Goal: Task Accomplishment & Management: Use online tool/utility

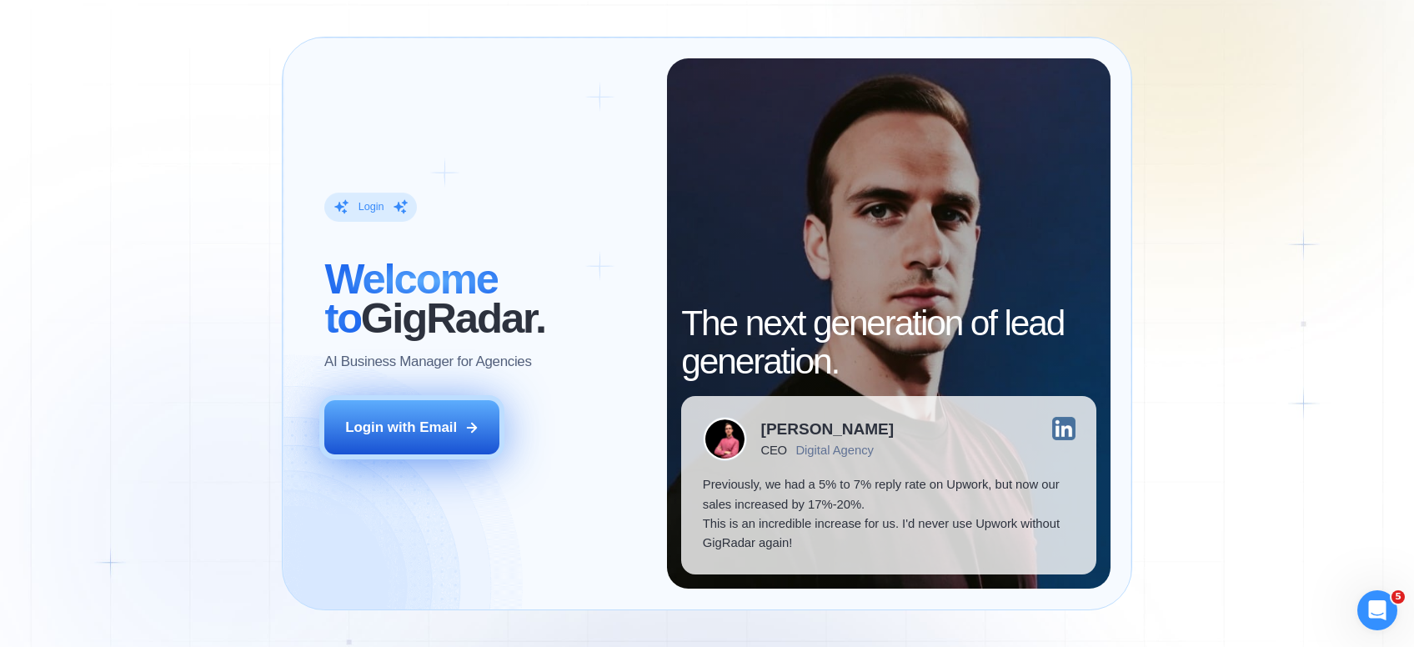
click at [407, 435] on div "Login with Email" at bounding box center [401, 427] width 112 height 19
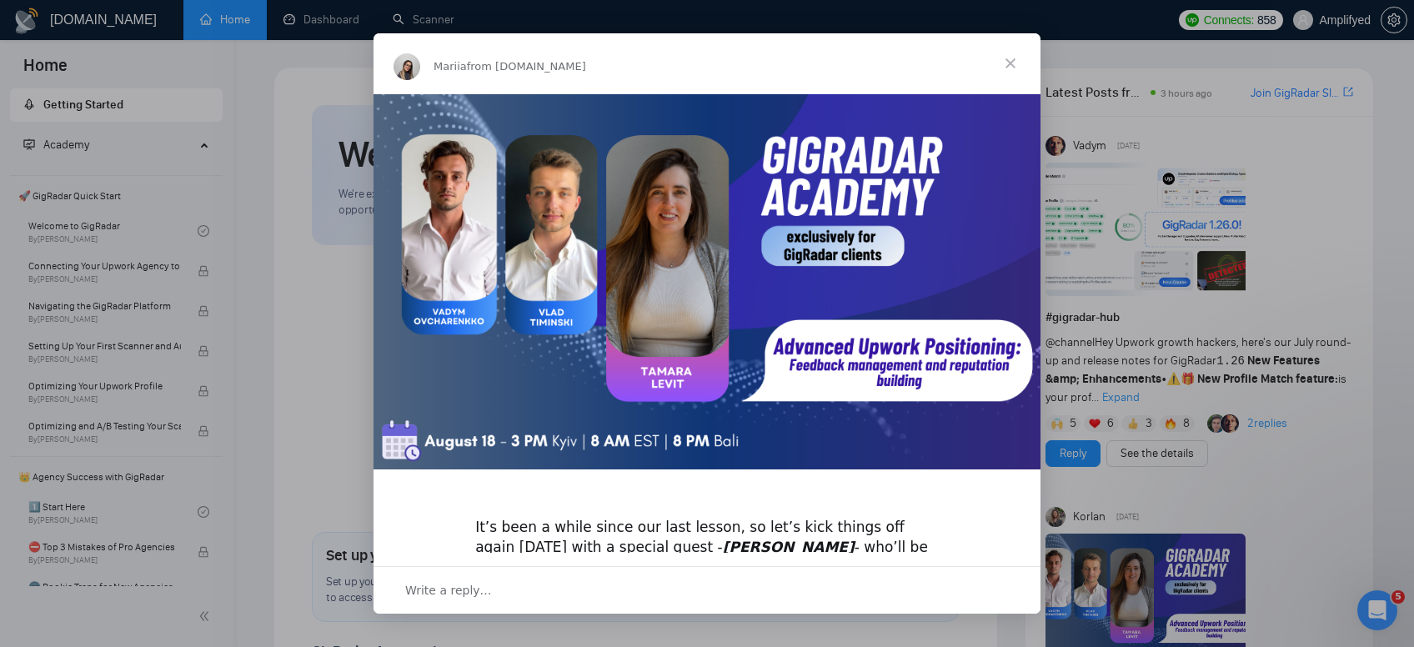
click at [1013, 66] on span "Close" at bounding box center [1011, 63] width 60 height 60
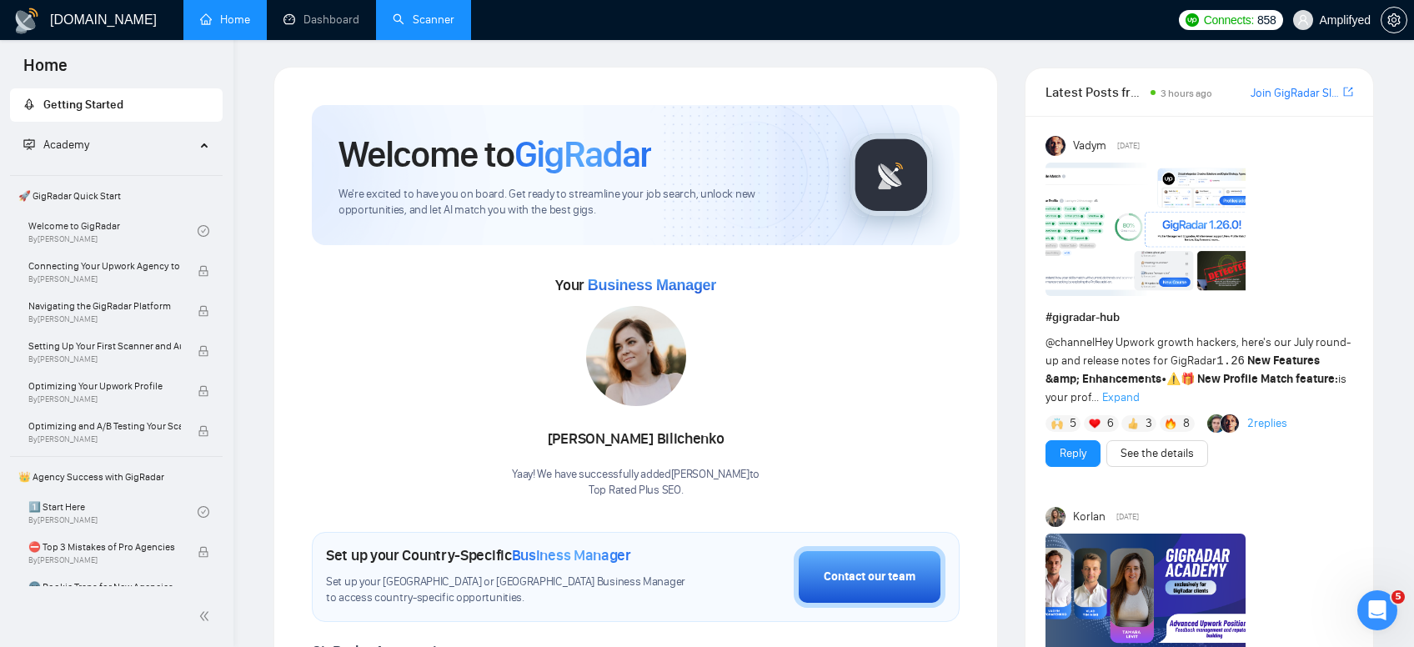
click at [406, 16] on link "Scanner" at bounding box center [424, 20] width 62 height 14
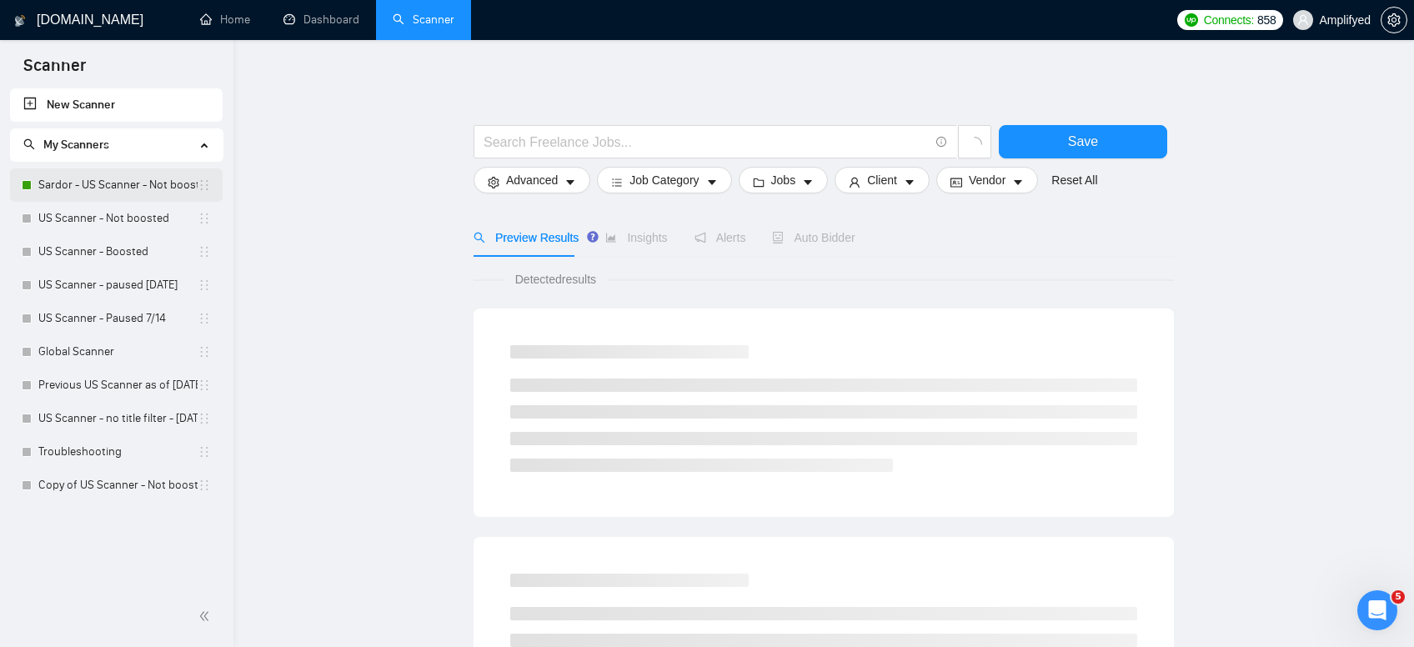
click at [103, 182] on link "Sardor - US Scanner - Not boosted" at bounding box center [117, 184] width 159 height 33
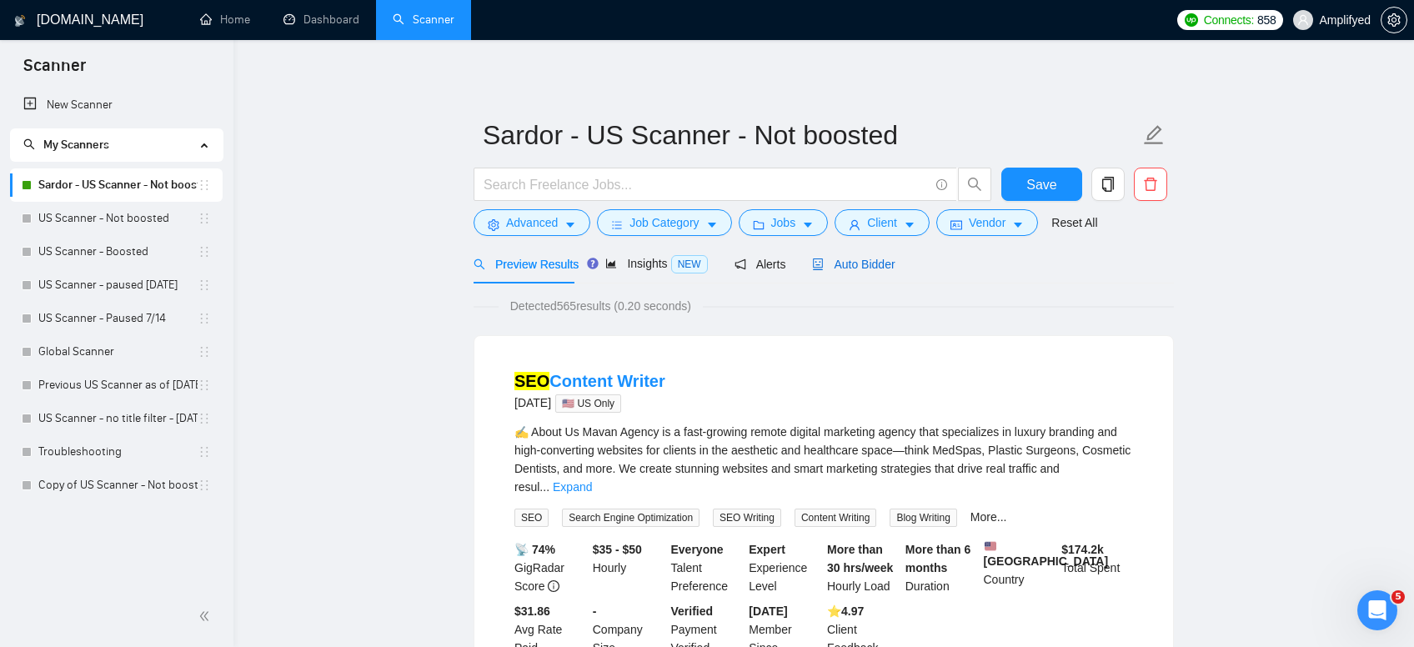
click at [874, 262] on span "Auto Bidder" at bounding box center [853, 264] width 83 height 13
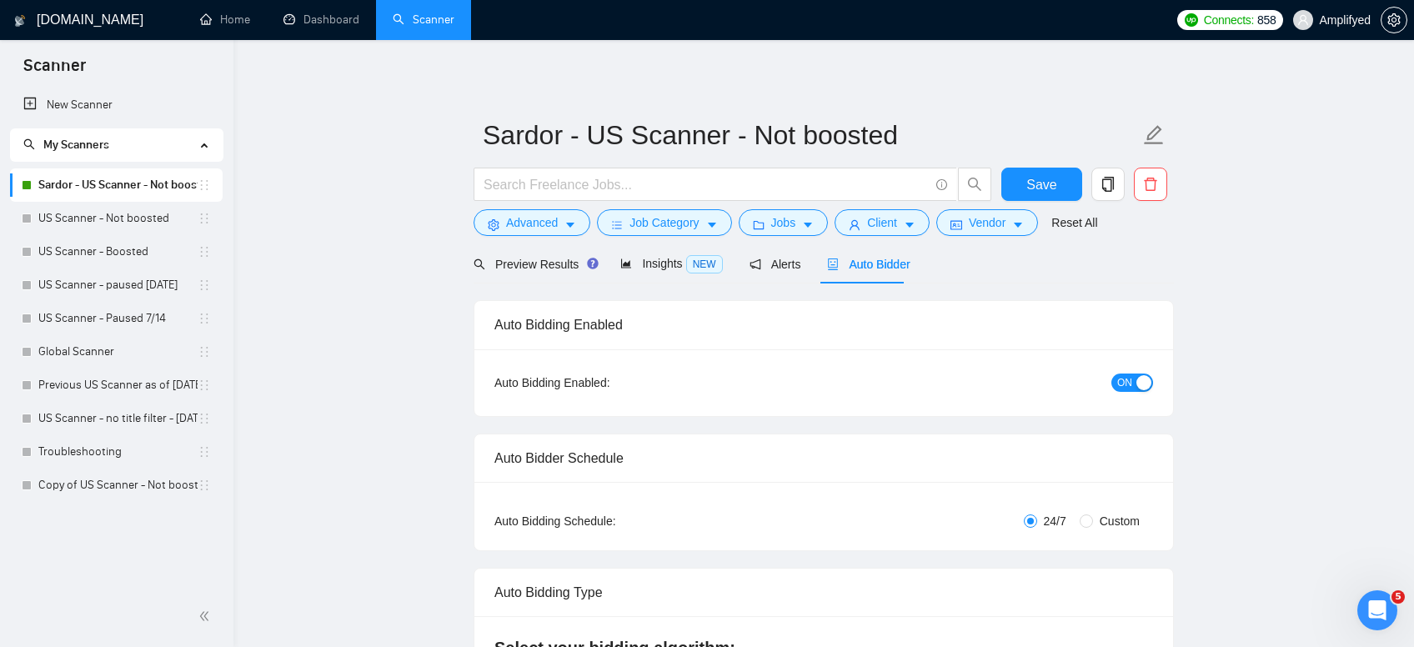
click at [1136, 375] on button "ON" at bounding box center [1132, 383] width 42 height 18
click at [1052, 178] on span "Save" at bounding box center [1041, 184] width 30 height 21
